Goal: Complete application form: Complete application form

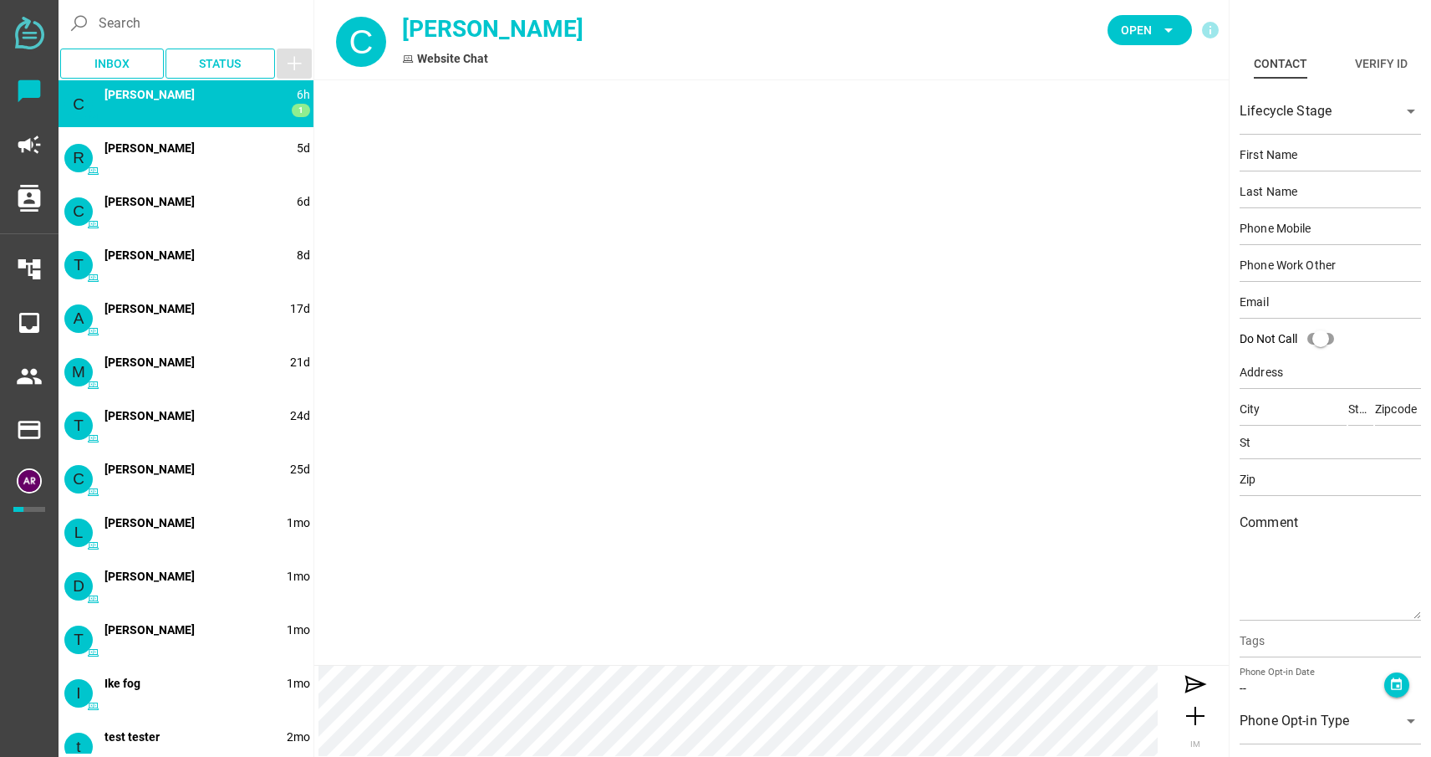
type input "[PERSON_NAME]"
type input "Casper"
type input "[EMAIL_ADDRESS][DOMAIN_NAME]"
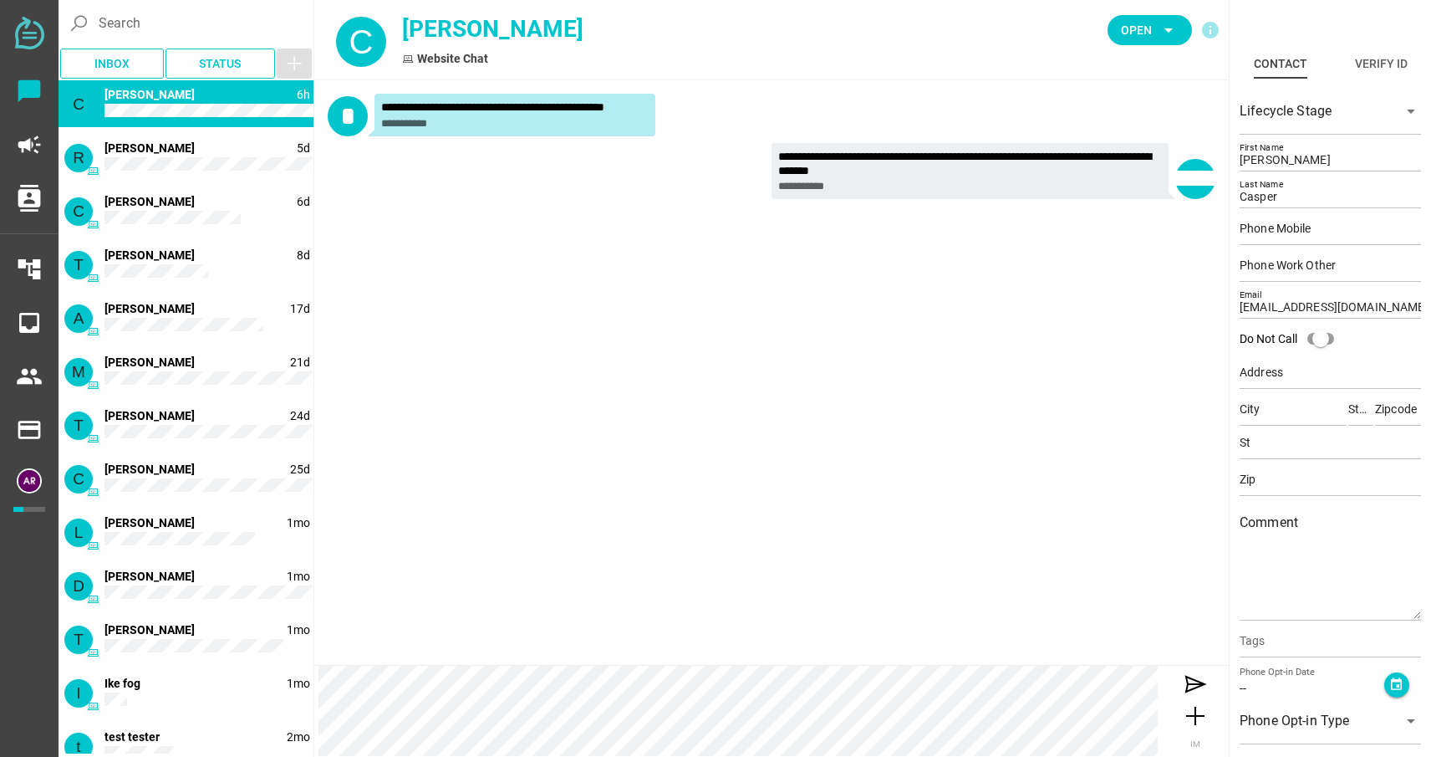
click at [184, 100] on div "C 6h 1 [PERSON_NAME]" at bounding box center [186, 103] width 255 height 47
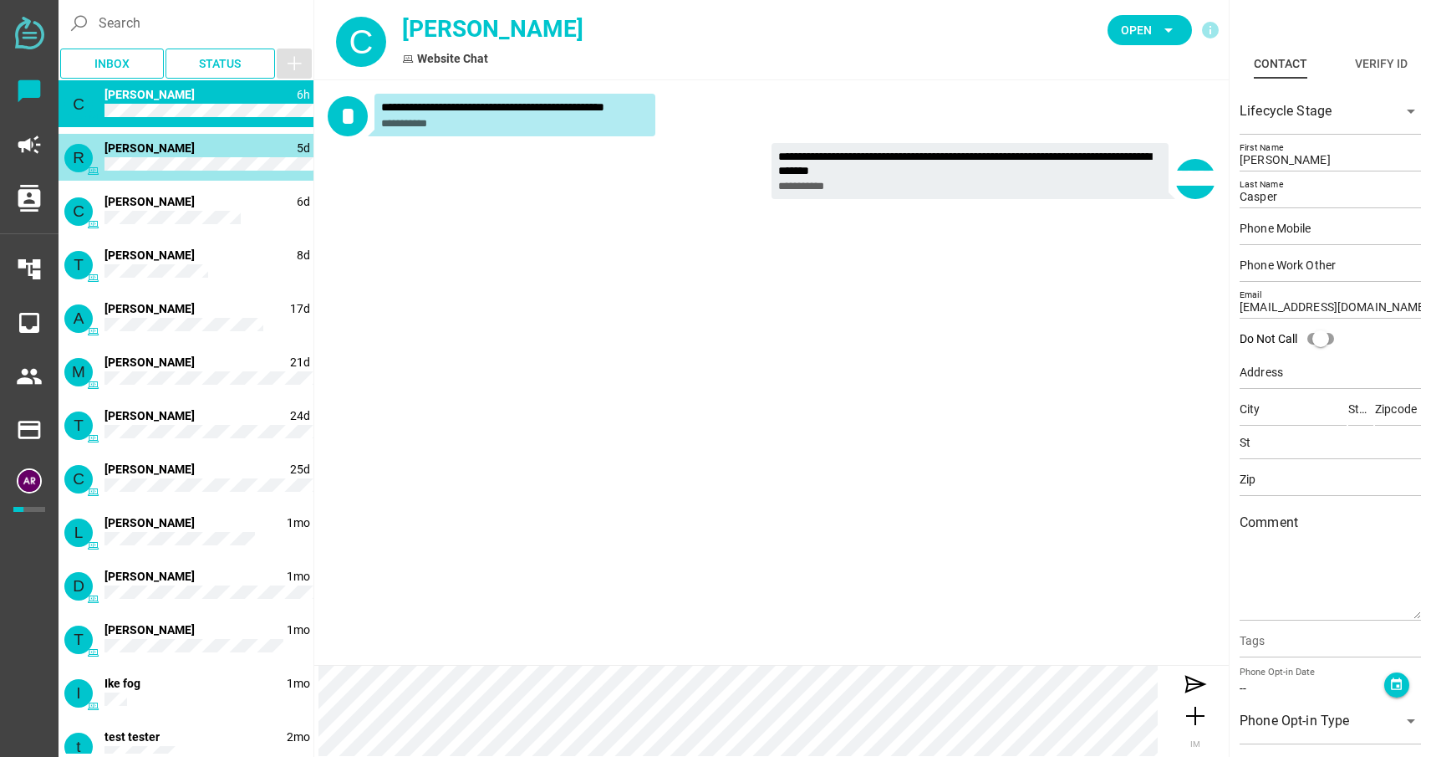
click at [164, 142] on span "[PERSON_NAME]" at bounding box center [150, 147] width 90 height 13
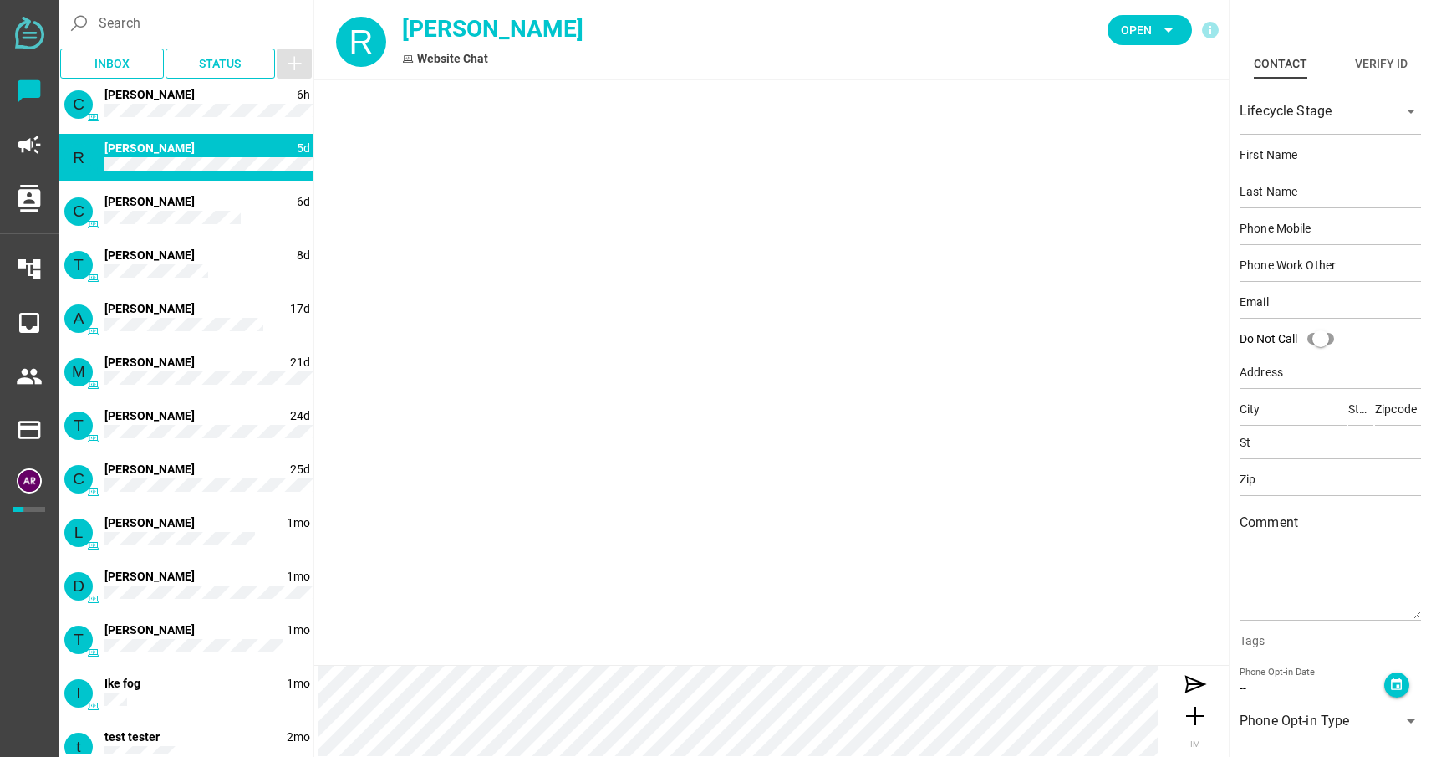
type input "[PERSON_NAME]"
type input "Digiaimo"
type input "[EMAIL_ADDRESS][DOMAIN_NAME]"
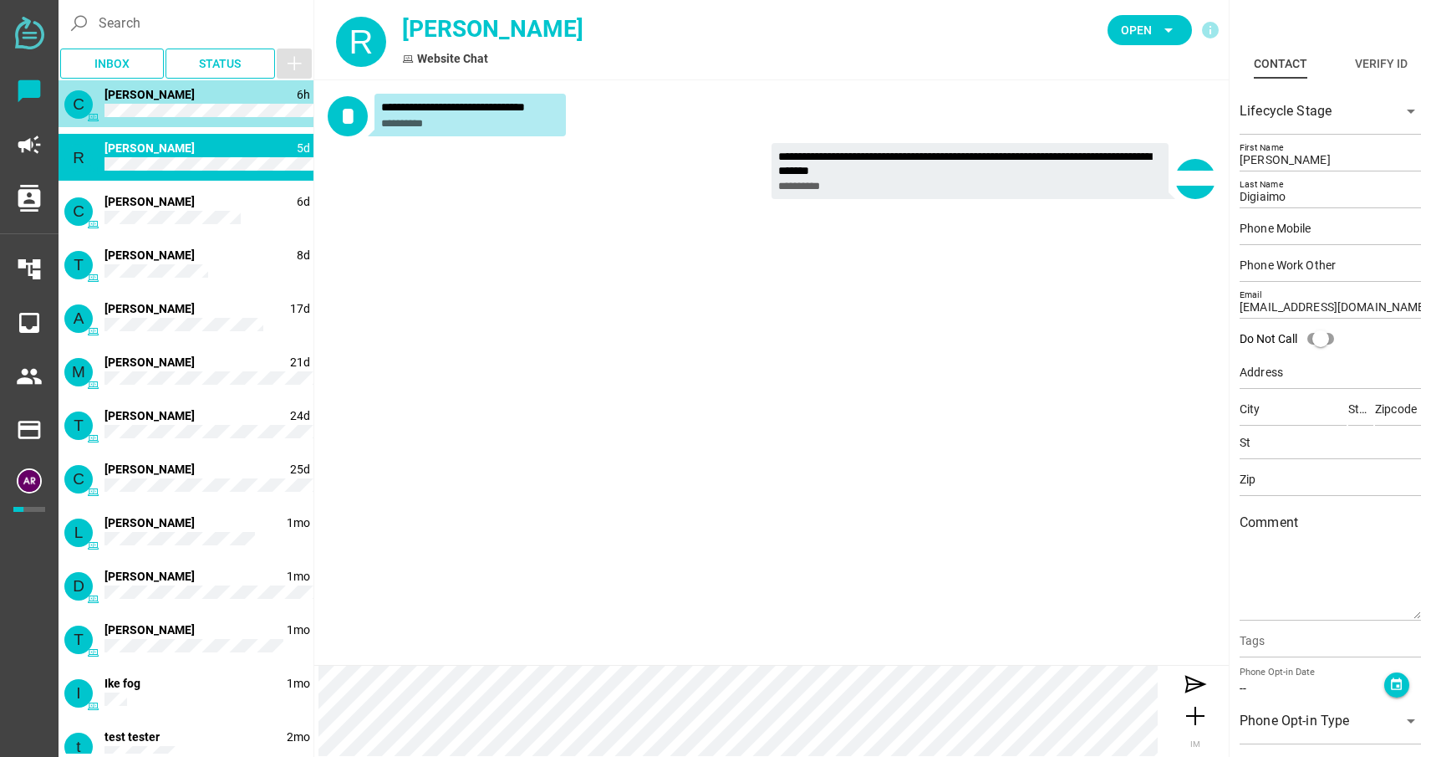
type input "[PERSON_NAME]"
type input "Casper"
type input "[EMAIL_ADDRESS][DOMAIN_NAME]"
